Goal: Transaction & Acquisition: Purchase product/service

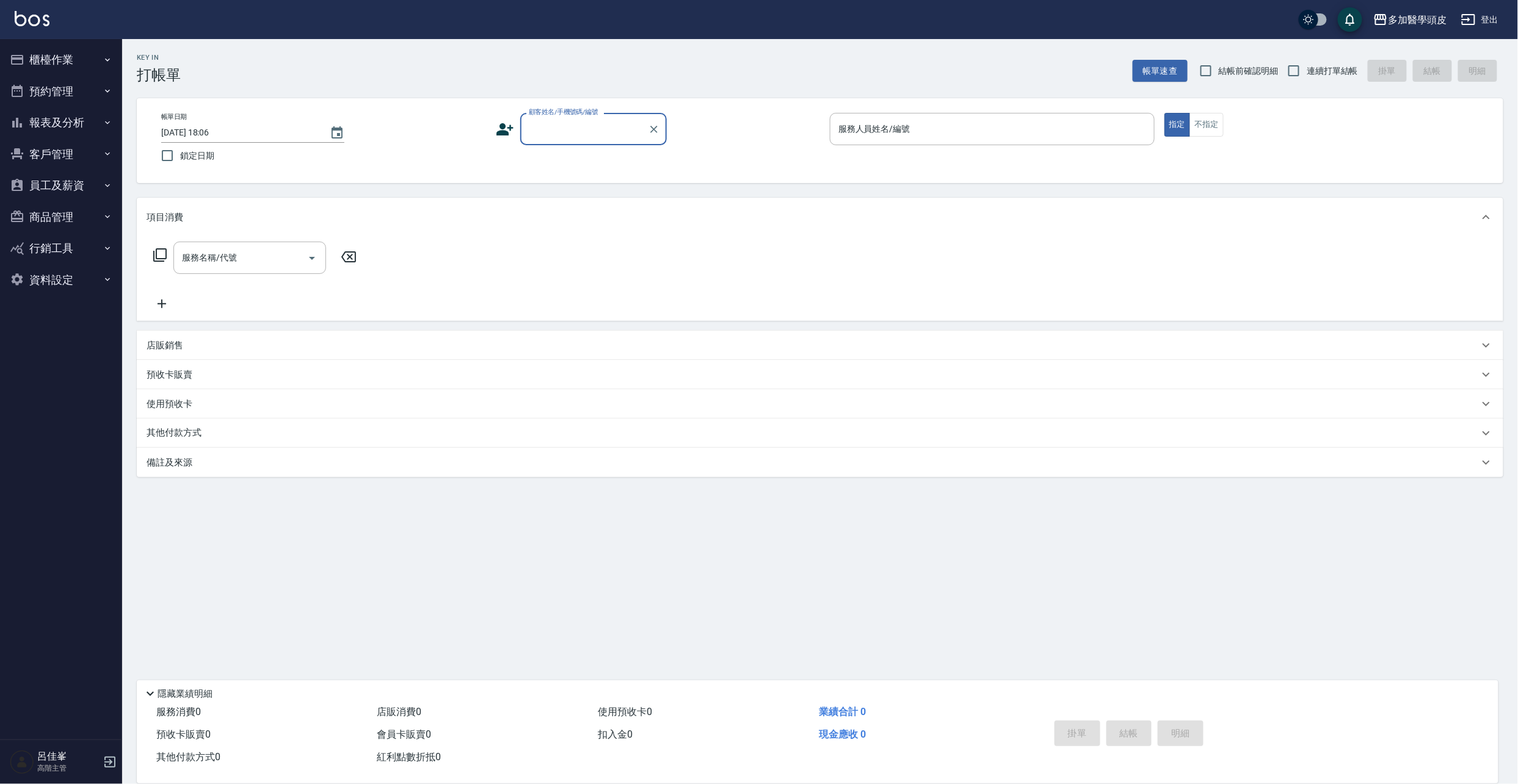
drag, startPoint x: 0, startPoint y: 0, endPoint x: 561, endPoint y: 127, distance: 575.2
click at [561, 127] on input "顧客姓名/手機號碼/編號" at bounding box center [585, 129] width 117 height 21
click at [574, 156] on li "[PERSON_NAME]/0922920409/" at bounding box center [593, 161] width 147 height 20
type input "[PERSON_NAME]/0922920409/"
click at [907, 123] on input "服務人員姓名/編號" at bounding box center [992, 129] width 314 height 21
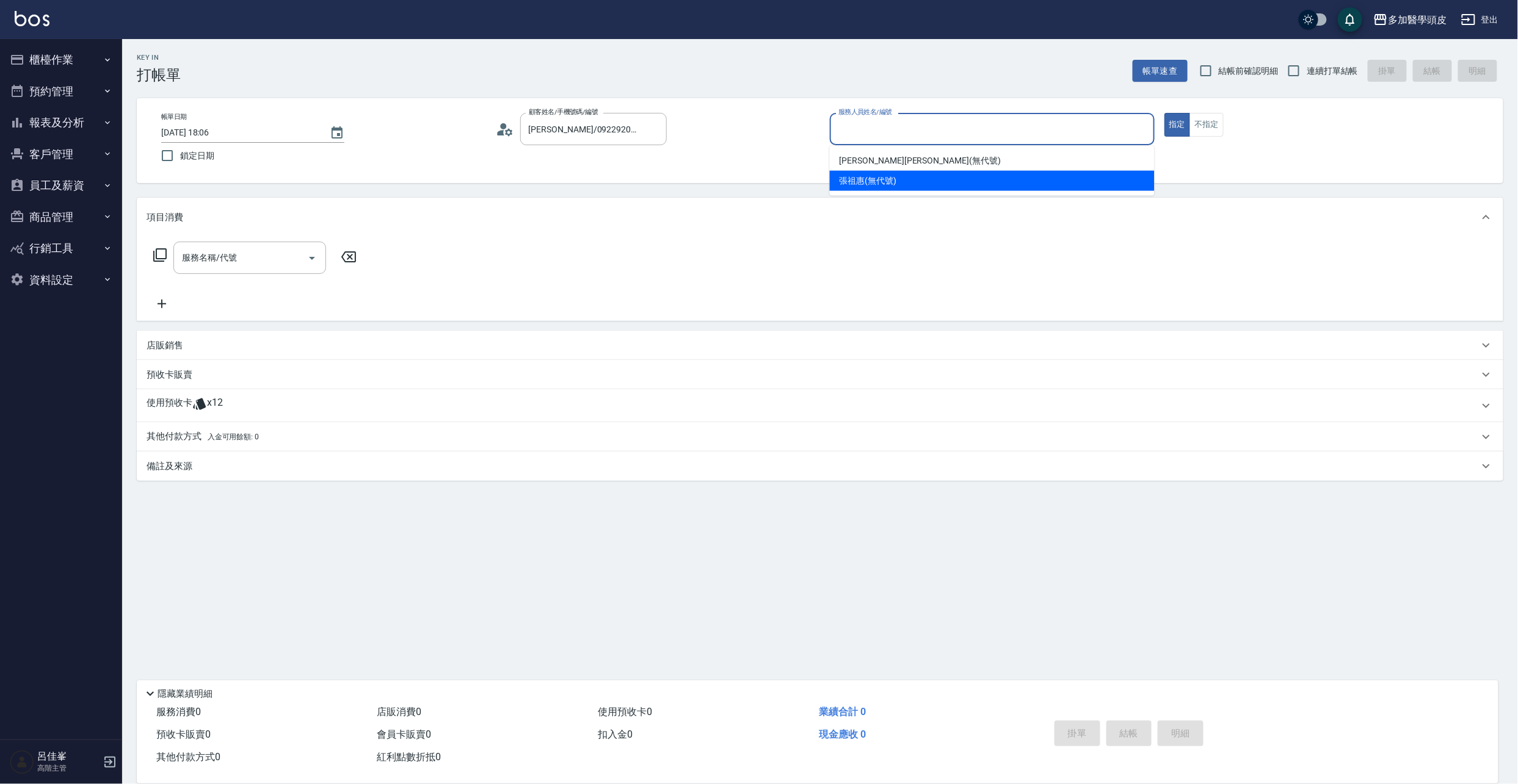
drag, startPoint x: 899, startPoint y: 181, endPoint x: 688, endPoint y: 282, distance: 233.9
click at [898, 181] on div "[PERSON_NAME](無代號)" at bounding box center [992, 181] width 325 height 20
type input "[PERSON_NAME](無代號)"
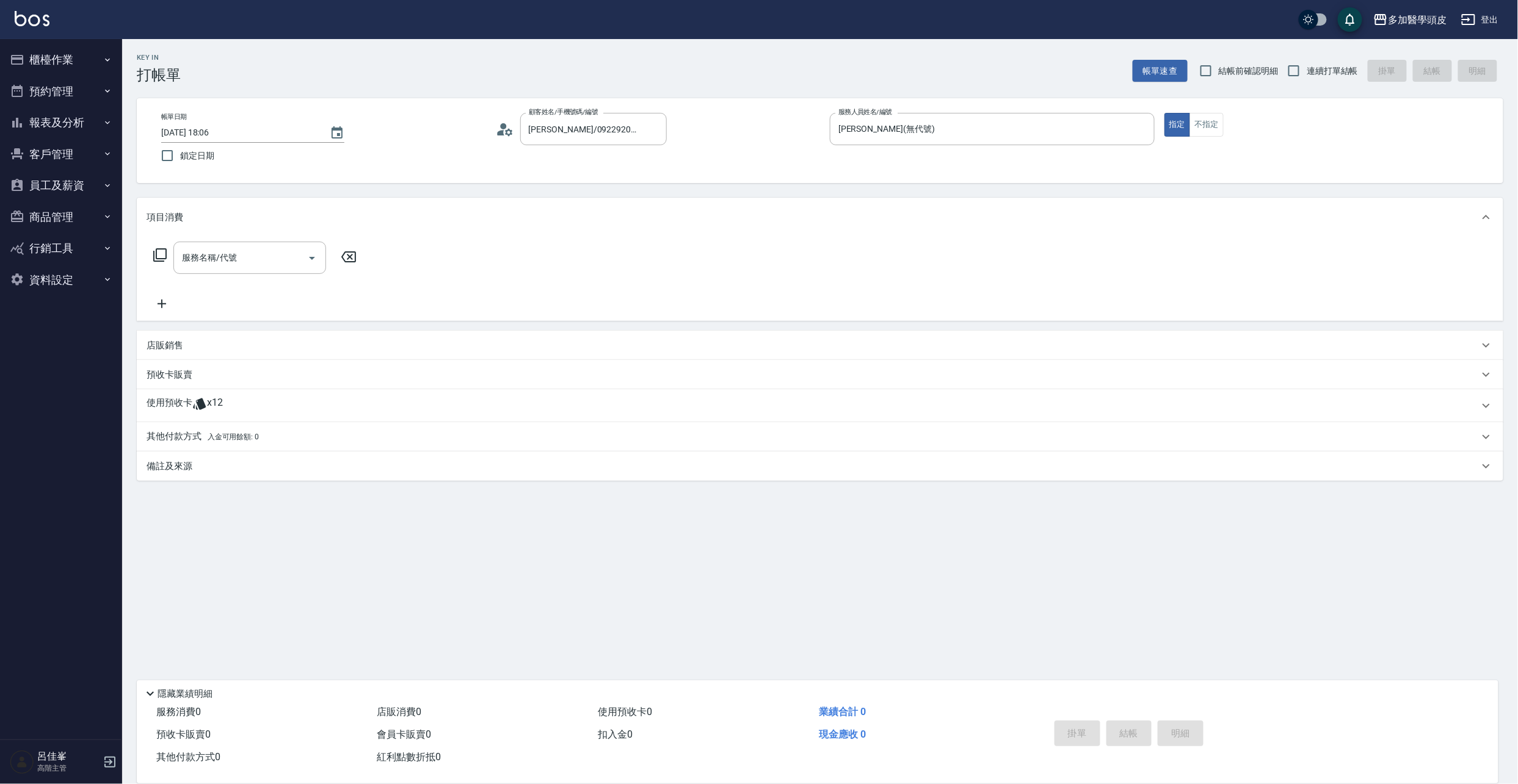
click at [228, 402] on div "使用預收卡 x12" at bounding box center [813, 406] width 1332 height 18
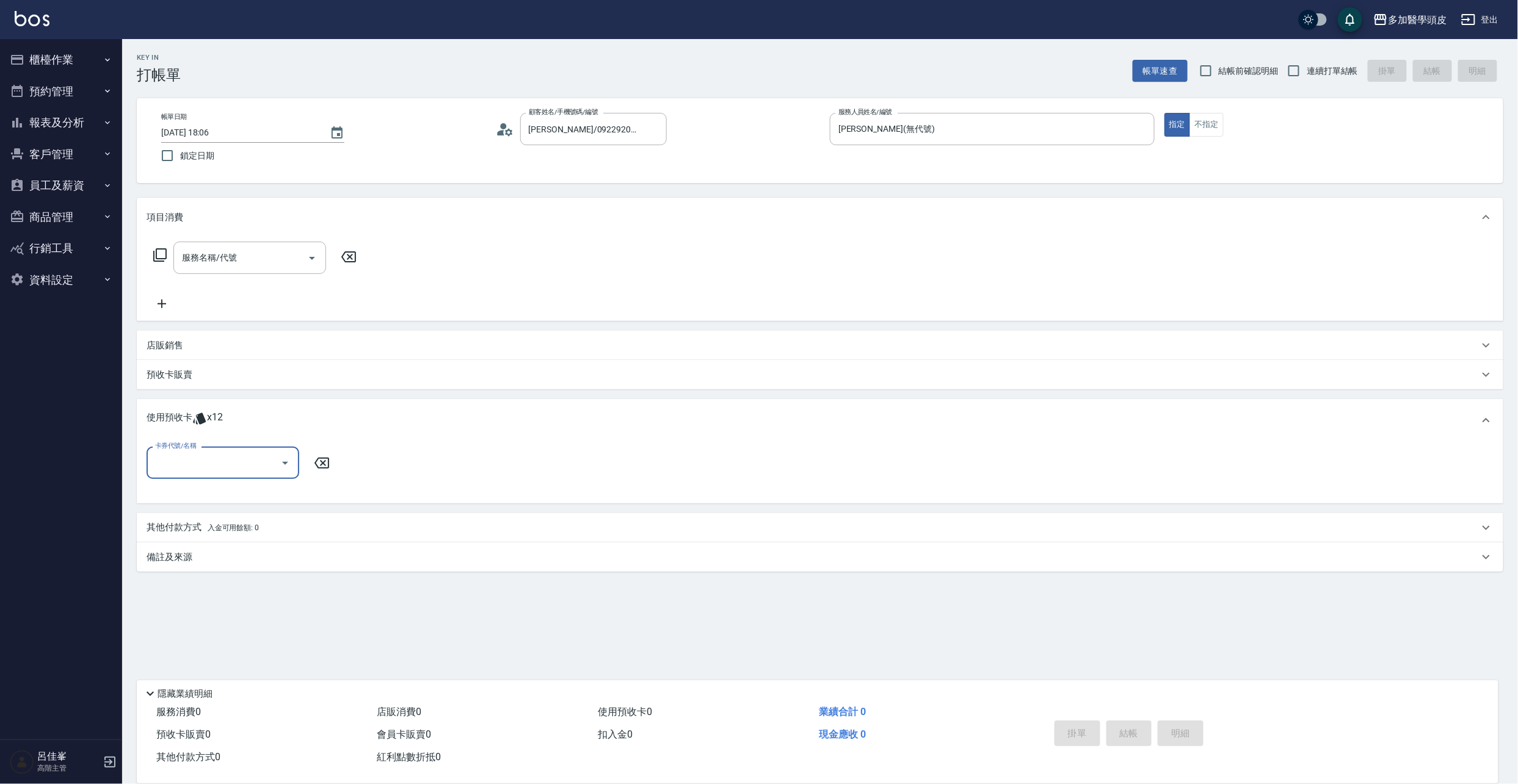
click at [286, 462] on icon "Open" at bounding box center [285, 463] width 15 height 15
click at [226, 492] on div "基礎頭皮5堂 剩餘3張" at bounding box center [223, 494] width 153 height 20
type input "基礎頭皮5[PERSON_NAME]"
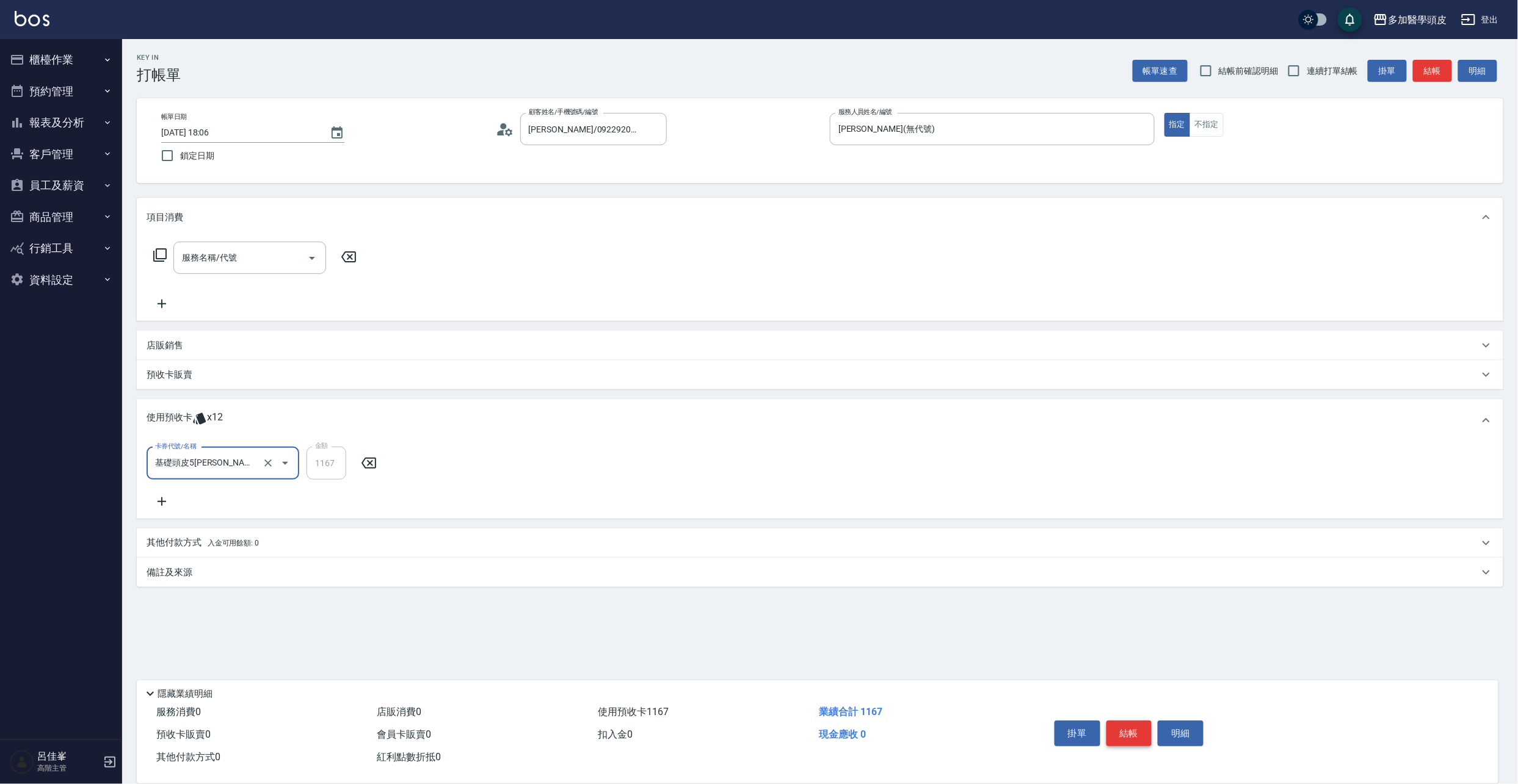
click at [1125, 729] on button "結帳" at bounding box center [1129, 733] width 46 height 25
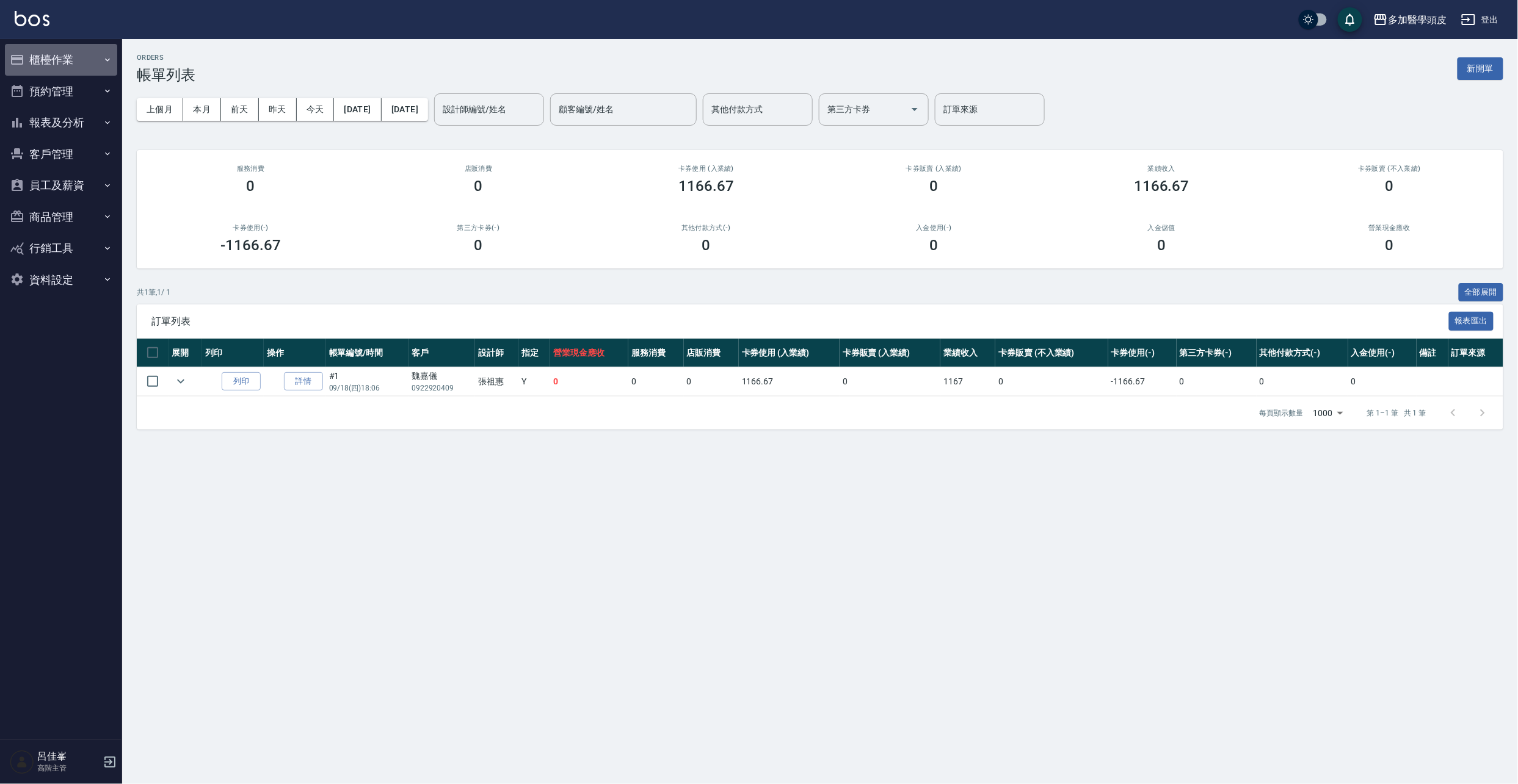
click at [34, 74] on button "櫃檯作業" at bounding box center [61, 60] width 112 height 32
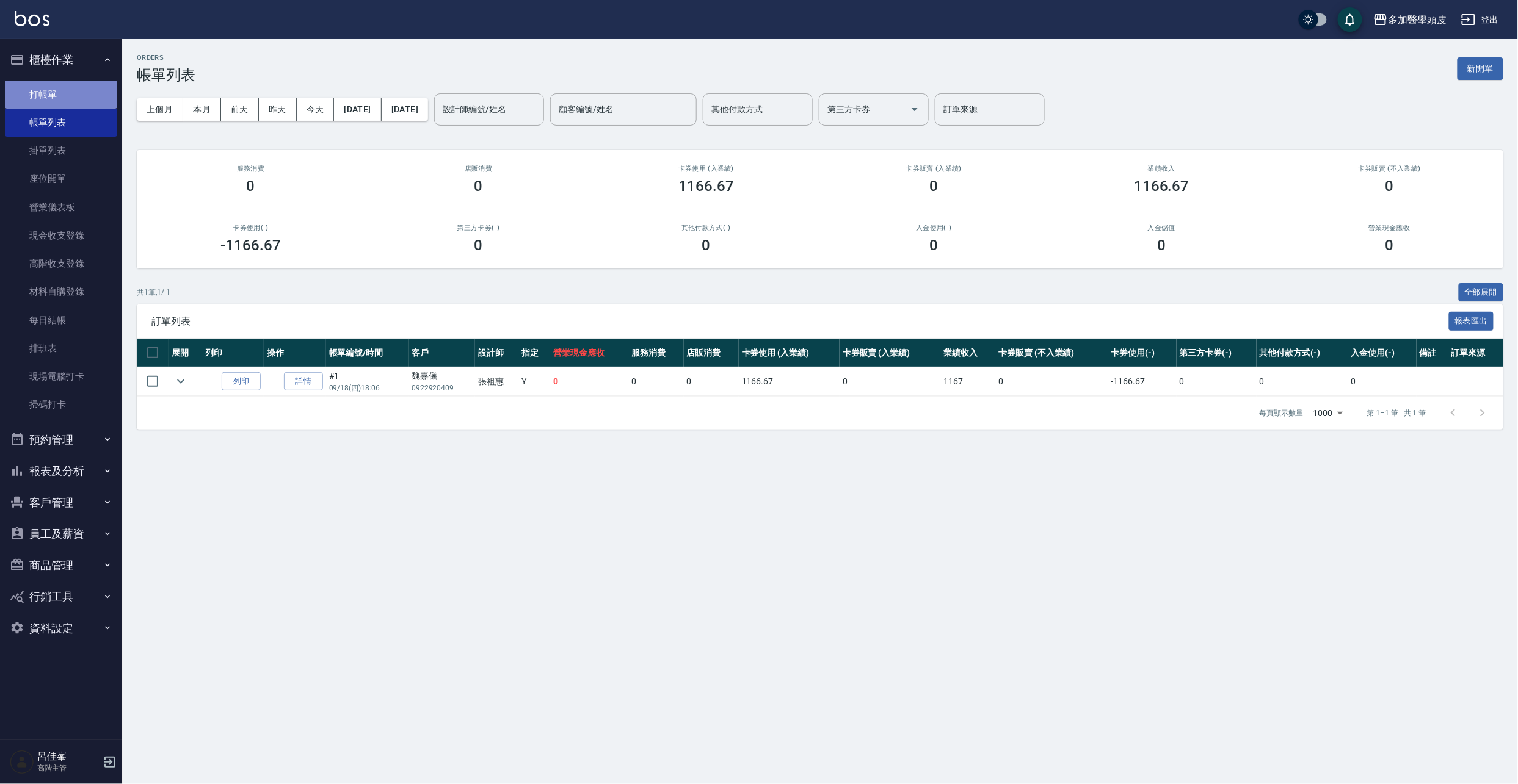
click at [111, 91] on link "打帳單" at bounding box center [61, 95] width 112 height 28
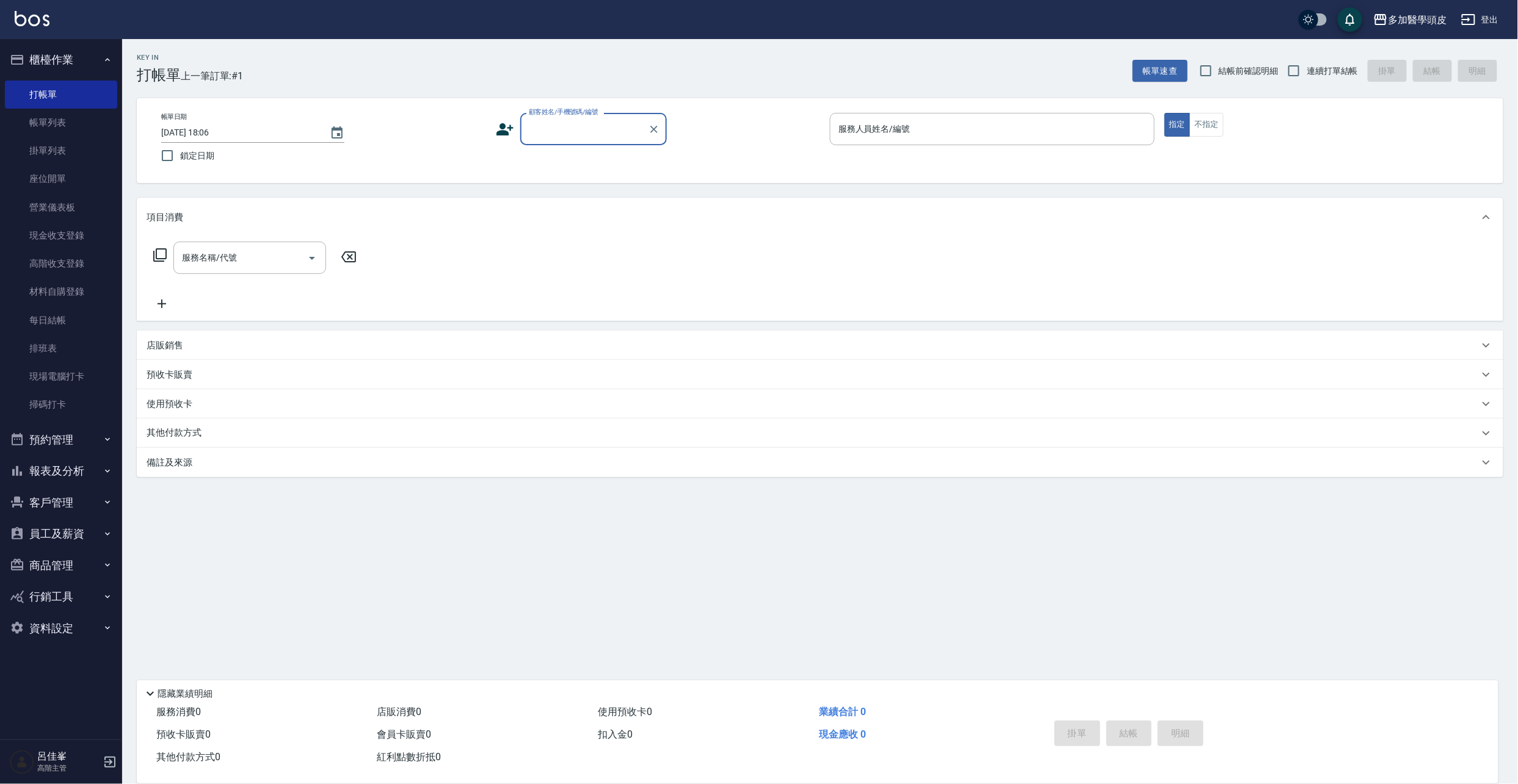
click at [559, 125] on input "顧客姓名/手機號碼/編號" at bounding box center [585, 129] width 117 height 21
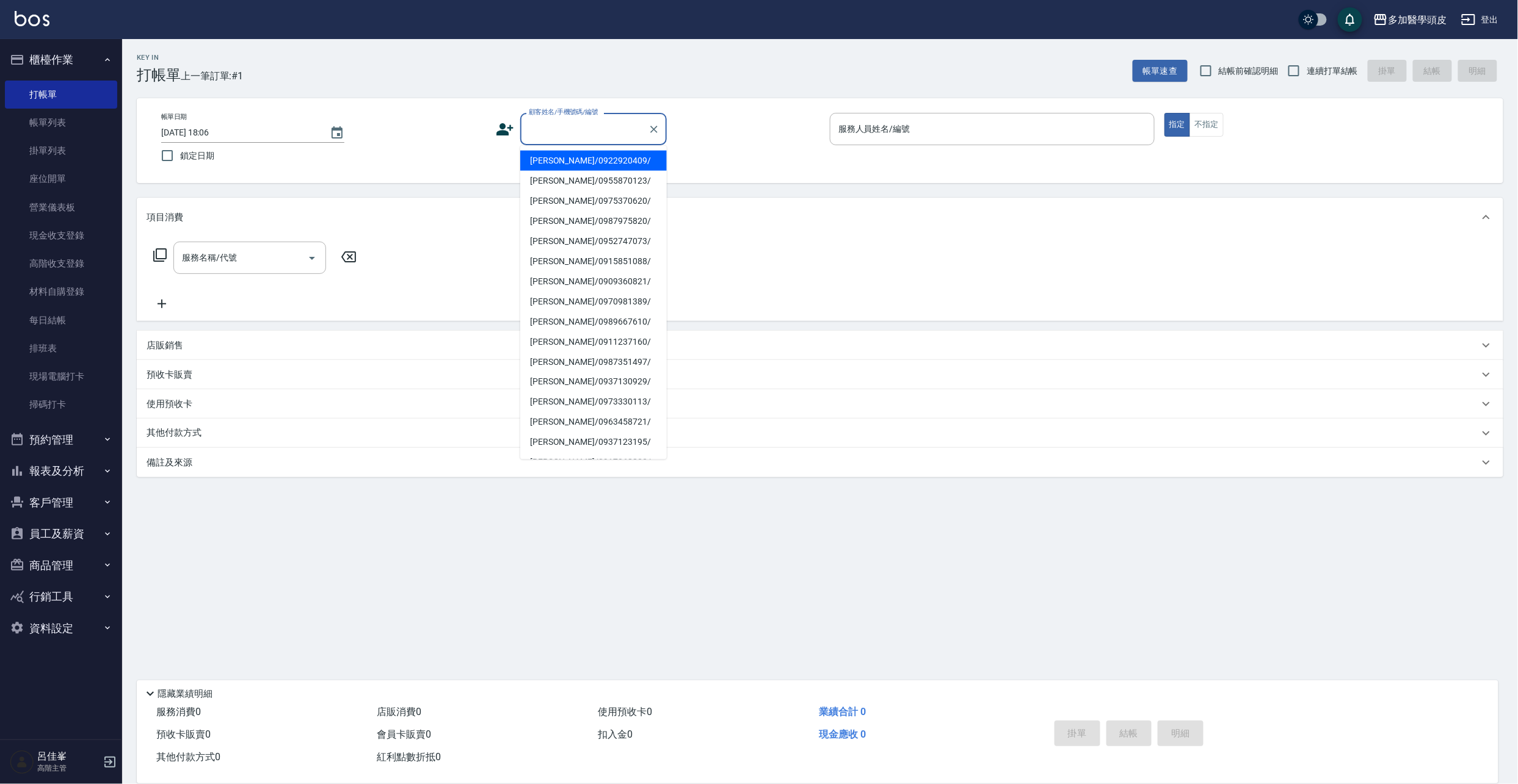
click at [543, 164] on li "[PERSON_NAME]/0922920409/" at bounding box center [593, 161] width 147 height 20
type input "[PERSON_NAME]/0922920409/"
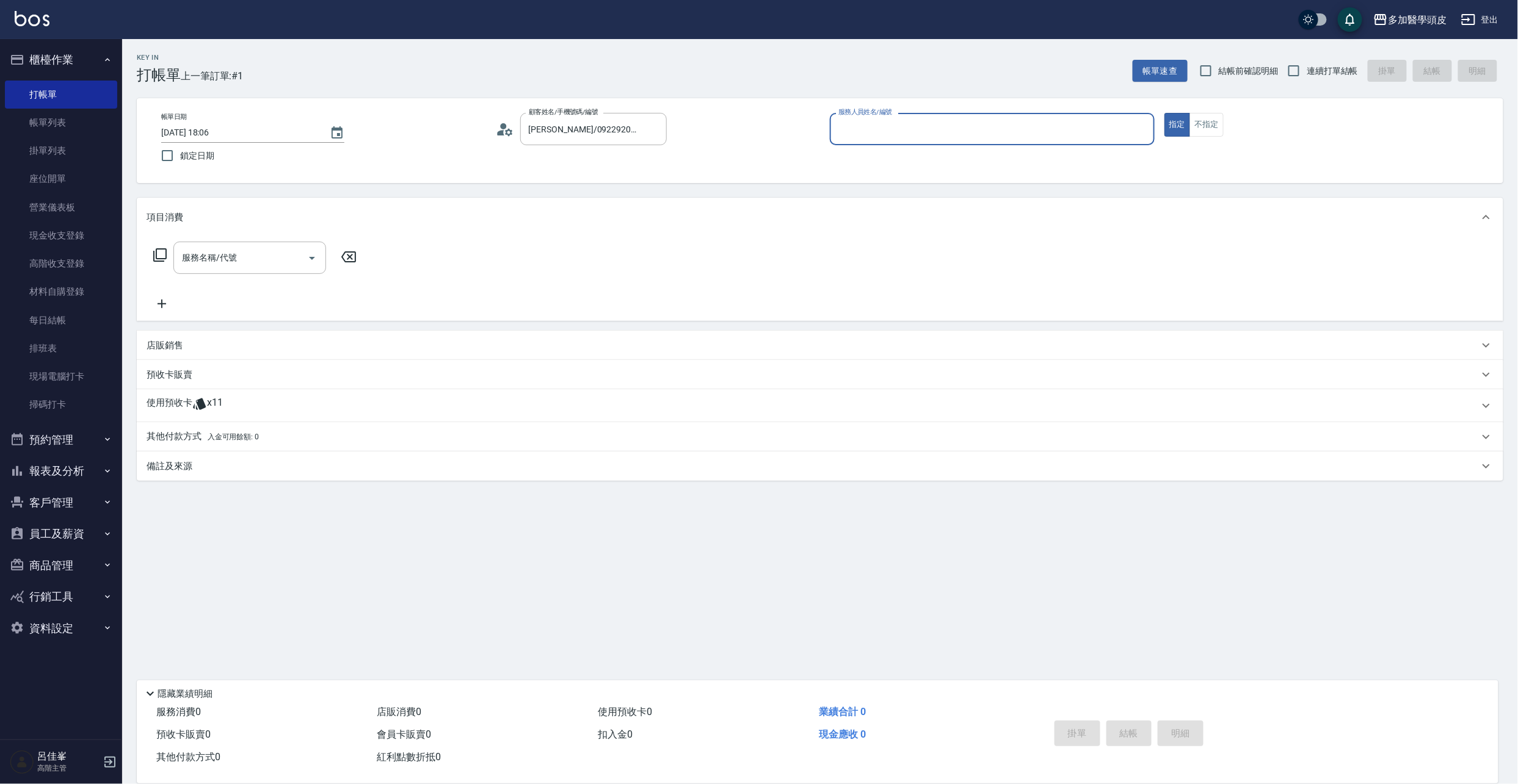
drag, startPoint x: 211, startPoint y: 398, endPoint x: 220, endPoint y: 406, distance: 12.0
click at [212, 398] on span "x11" at bounding box center [215, 406] width 16 height 18
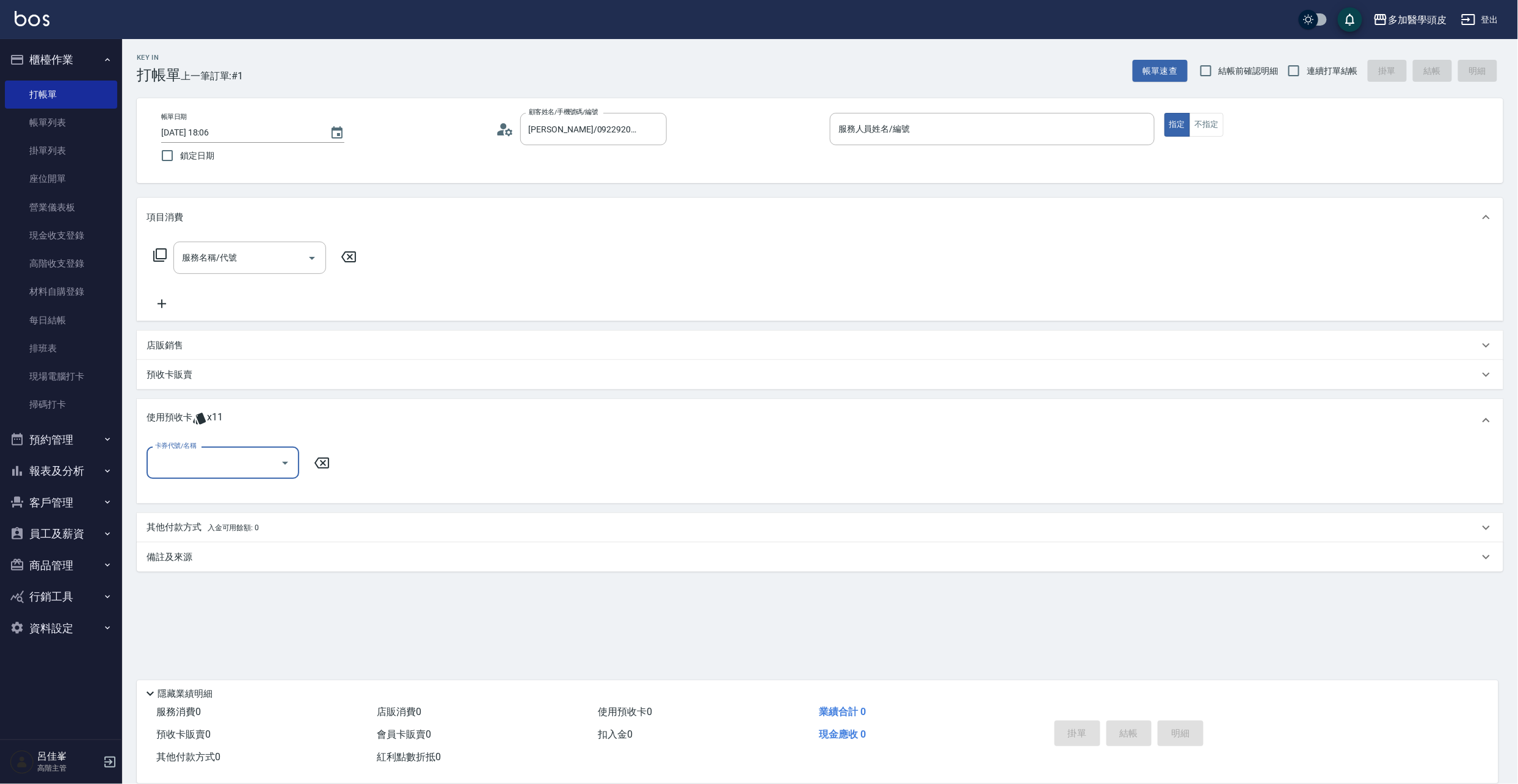
click at [286, 467] on icon "Open" at bounding box center [285, 463] width 15 height 15
